Goal: Information Seeking & Learning: Learn about a topic

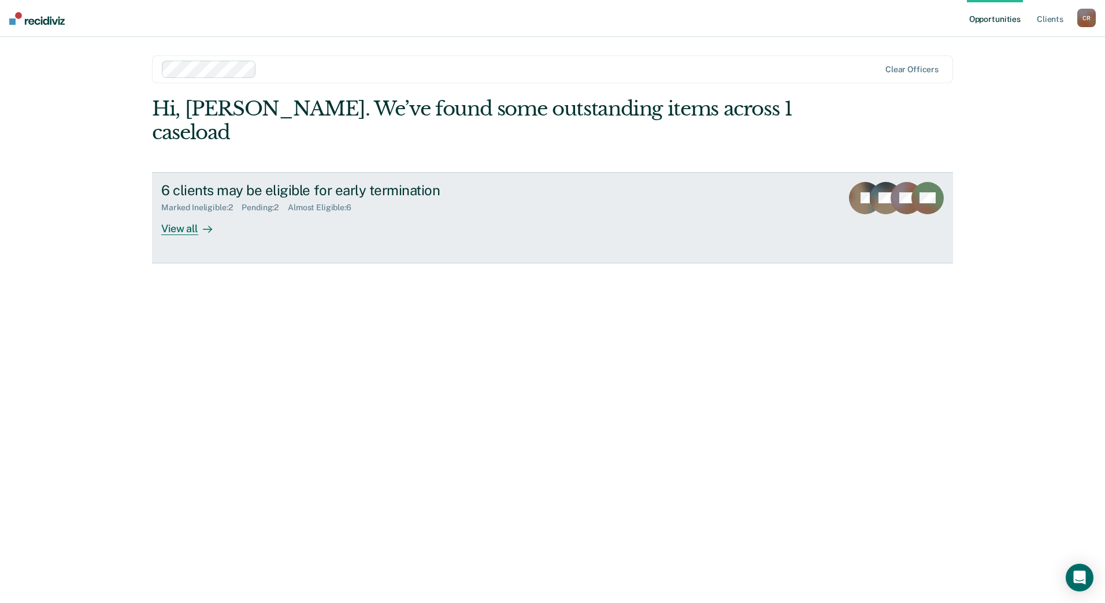
click at [303, 196] on div "6 clients may be eligible for early termination Marked Ineligible : 2 Pending :…" at bounding box center [377, 208] width 433 height 53
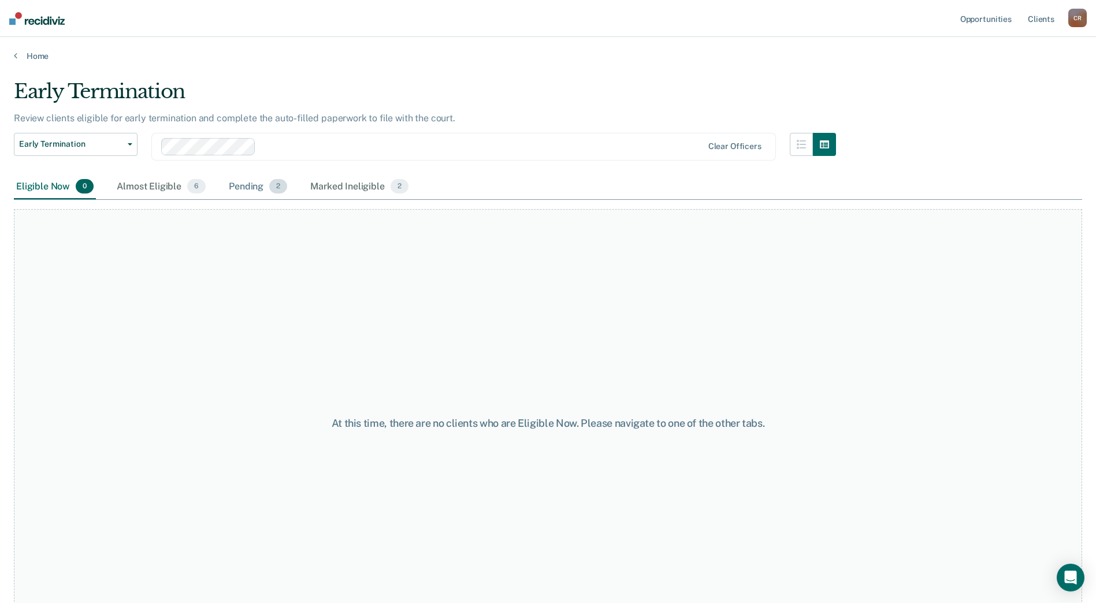
click at [257, 187] on div "Pending 2" at bounding box center [258, 187] width 63 height 25
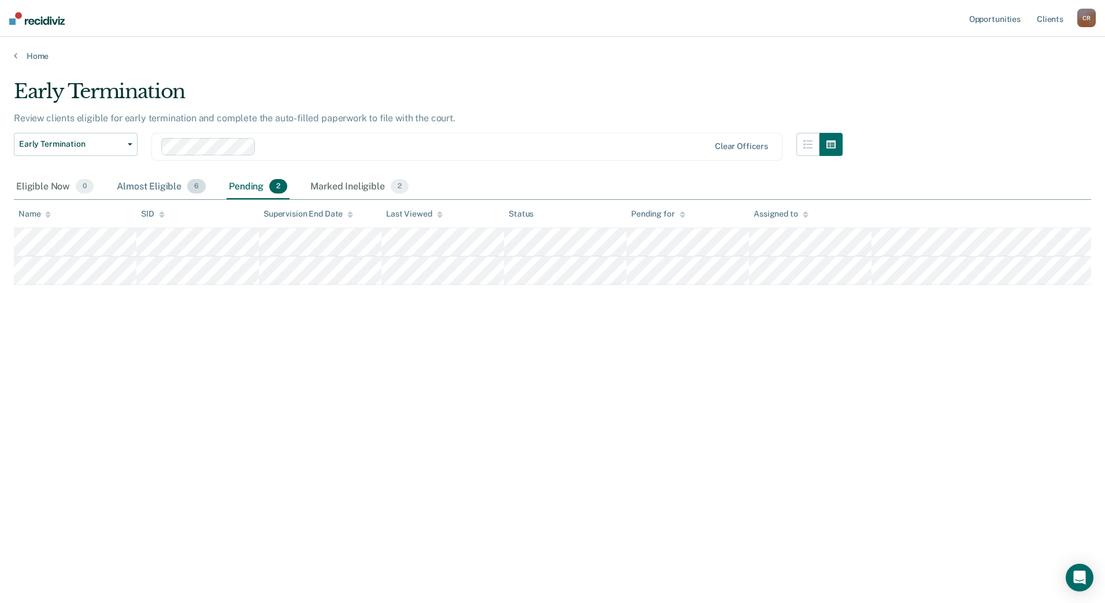
click at [146, 176] on div "Almost Eligible 6" at bounding box center [161, 187] width 94 height 25
